Goal: Task Accomplishment & Management: Use online tool/utility

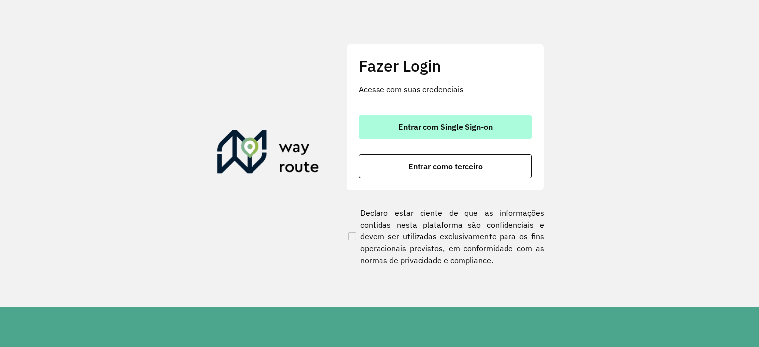
click at [463, 132] on button "Entrar com Single Sign-on" at bounding box center [445, 127] width 173 height 24
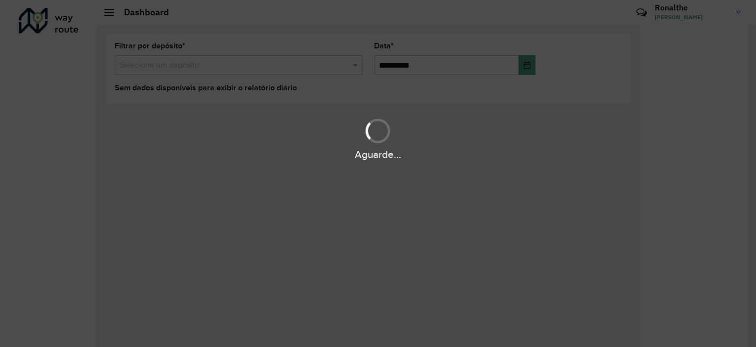
click at [295, 101] on div "Aguarde..." at bounding box center [378, 173] width 756 height 347
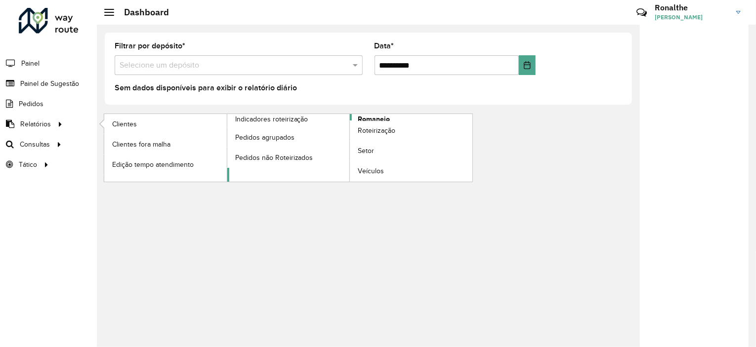
click at [362, 118] on span "Romaneio" at bounding box center [374, 119] width 32 height 10
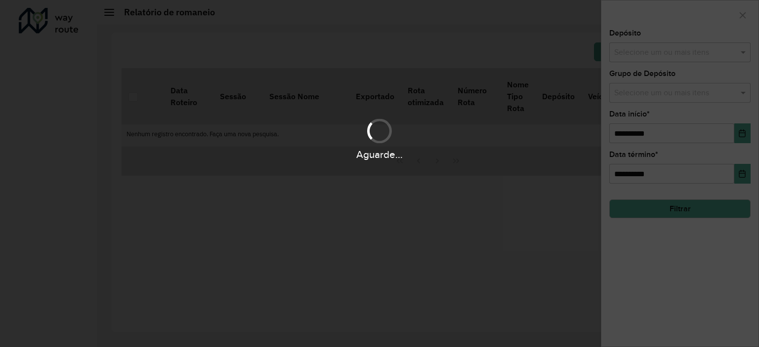
click at [365, 125] on div "Aguarde..." at bounding box center [379, 139] width 759 height 47
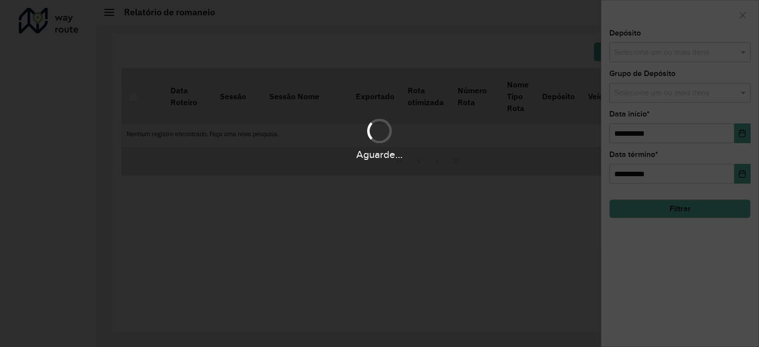
click at [365, 125] on div "Aguarde..." at bounding box center [379, 139] width 759 height 47
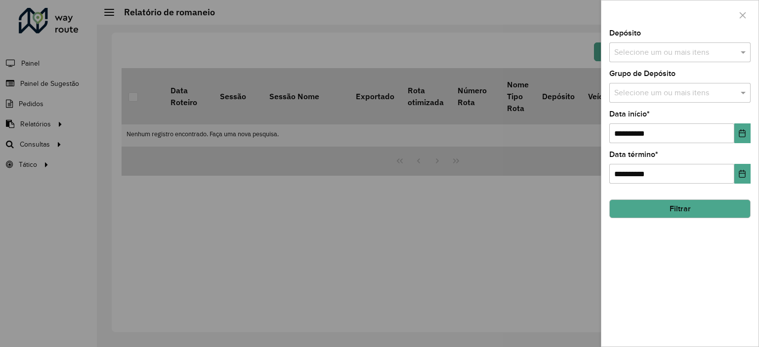
click at [661, 59] on div "Selecione um ou mais itens" at bounding box center [679, 52] width 141 height 20
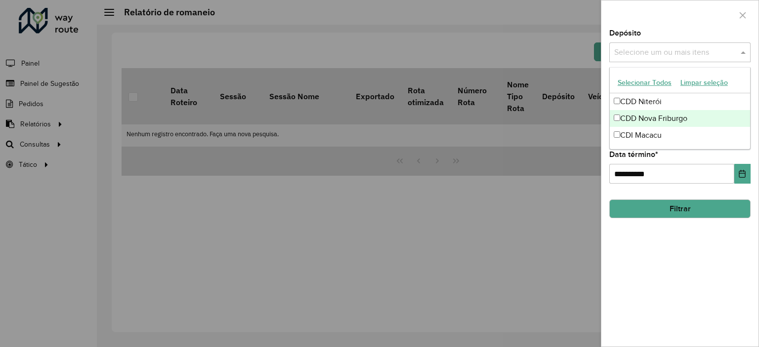
click at [652, 115] on div "CDD Nova Friburgo" at bounding box center [680, 118] width 140 height 17
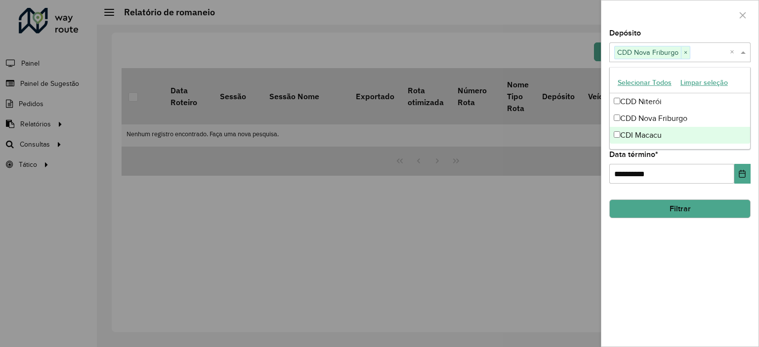
click at [663, 245] on div "**********" at bounding box center [679, 188] width 157 height 317
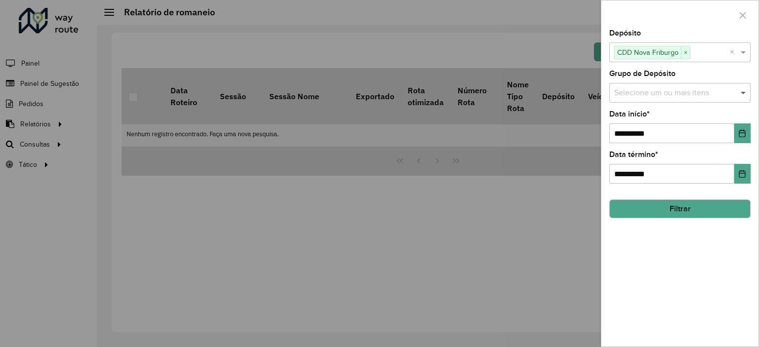
click at [738, 93] on span at bounding box center [744, 93] width 12 height 12
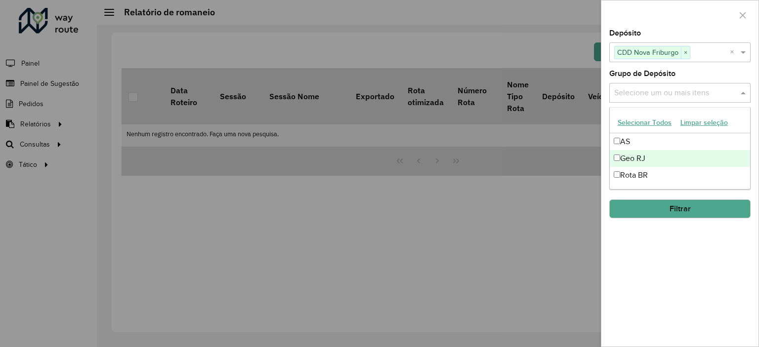
click at [643, 163] on div "Geo RJ" at bounding box center [680, 158] width 140 height 17
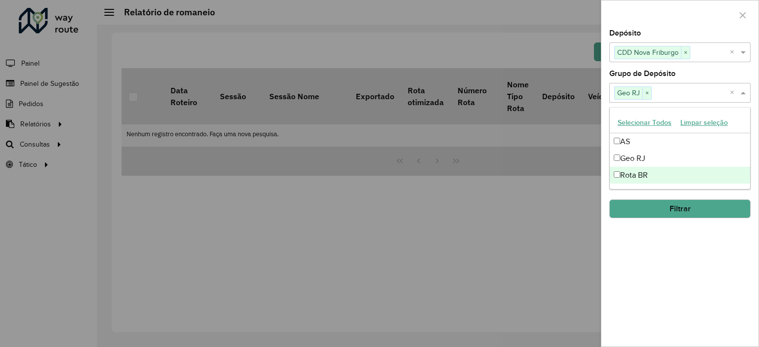
drag, startPoint x: 649, startPoint y: 251, endPoint x: 654, endPoint y: 239, distance: 12.6
click at [649, 251] on div "**********" at bounding box center [679, 188] width 157 height 317
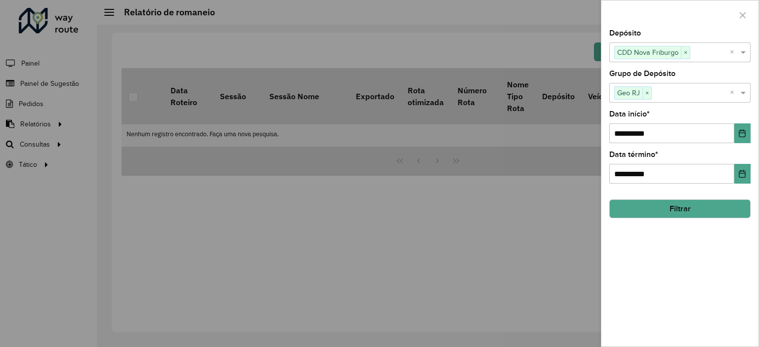
click at [666, 213] on button "Filtrar" at bounding box center [679, 209] width 141 height 19
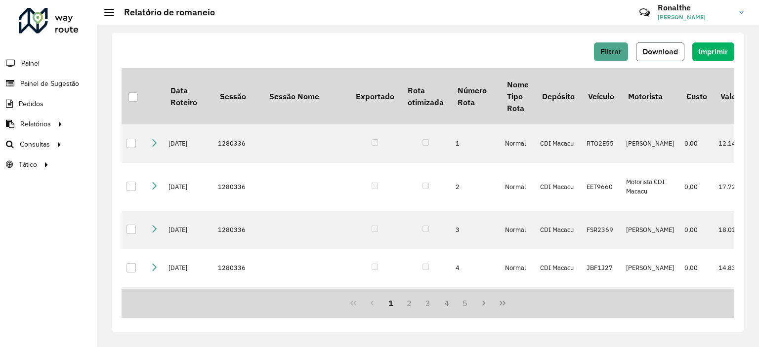
click at [677, 47] on span "Download" at bounding box center [660, 51] width 36 height 8
